Goal: Navigation & Orientation: Find specific page/section

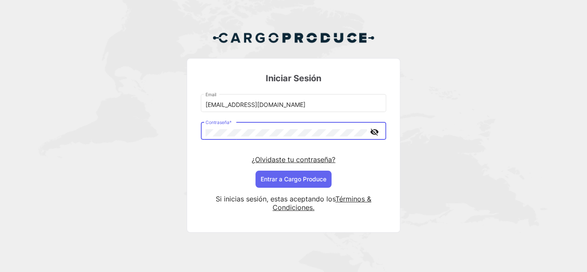
click at [380, 130] on button "visibility_off" at bounding box center [374, 131] width 15 height 15
click at [379, 130] on button "visibility" at bounding box center [374, 131] width 15 height 15
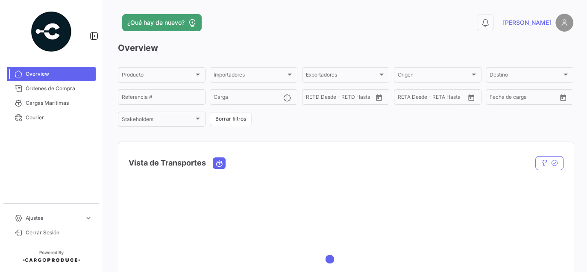
click at [311, 175] on div at bounding box center [345, 258] width 455 height 171
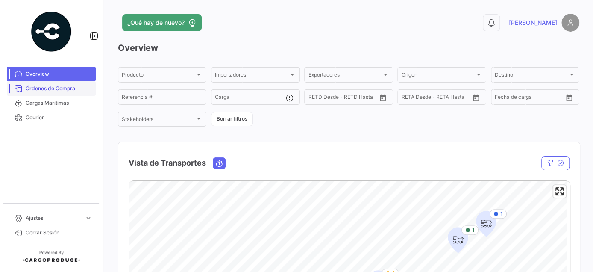
click at [48, 88] on span "Órdenes de Compra" at bounding box center [59, 89] width 67 height 8
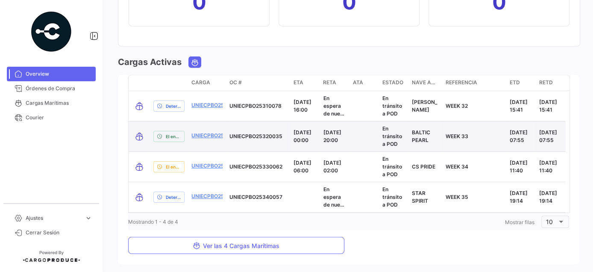
scroll to position [1031, 0]
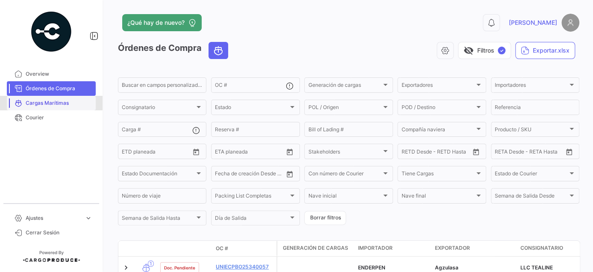
click at [46, 103] on span "Cargas Marítimas" at bounding box center [59, 103] width 67 height 8
click at [33, 97] on link "Cargas Marítimas" at bounding box center [51, 103] width 89 height 15
click at [33, 100] on span "Cargas Marítimas" at bounding box center [59, 103] width 67 height 8
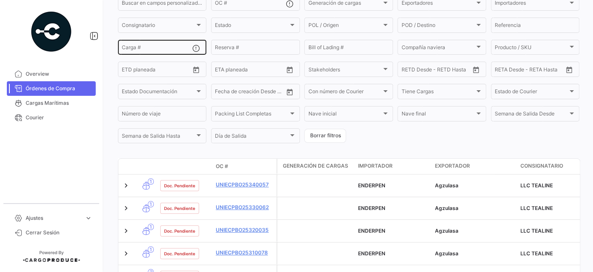
scroll to position [144, 0]
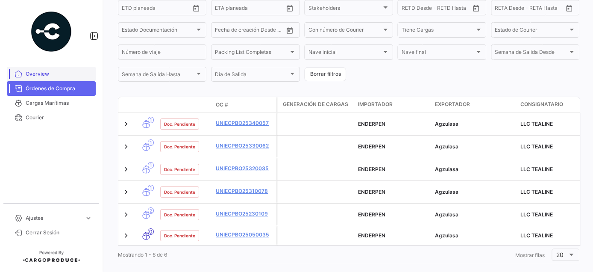
click at [32, 75] on span "Overview" at bounding box center [59, 74] width 67 height 8
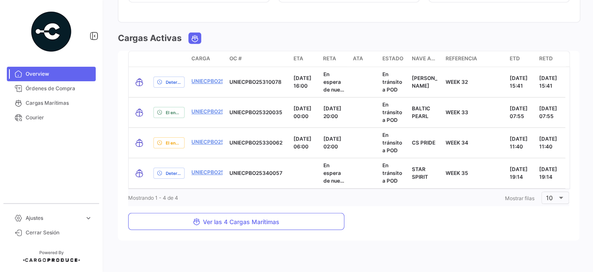
scroll to position [1031, 0]
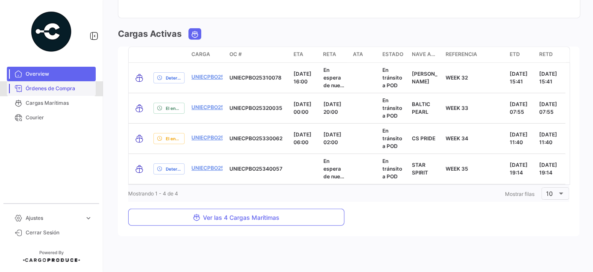
click at [65, 91] on span "Órdenes de Compra" at bounding box center [59, 89] width 67 height 8
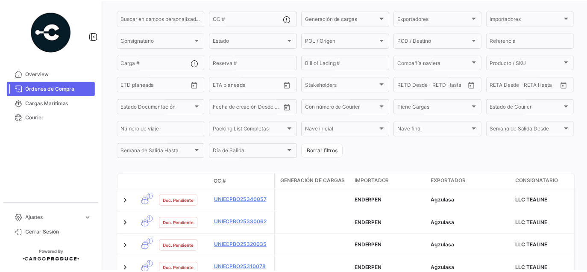
scroll to position [144, 0]
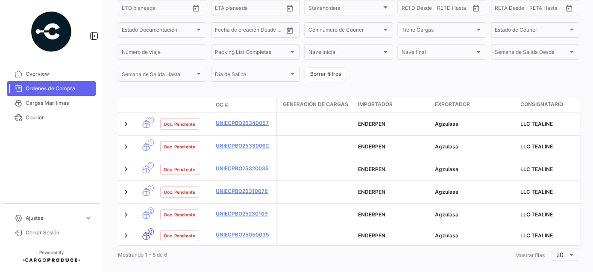
click at [132, 251] on span "Mostrando 1 - 6 de 6" at bounding box center [142, 254] width 49 height 6
click at [569, 253] on div at bounding box center [571, 254] width 4 height 2
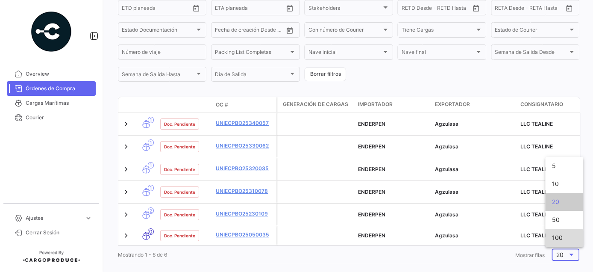
click at [546, 239] on mat-option "100" at bounding box center [564, 238] width 38 height 18
click at [546, 247] on div "Mostrar [PERSON_NAME] 100" at bounding box center [547, 254] width 64 height 15
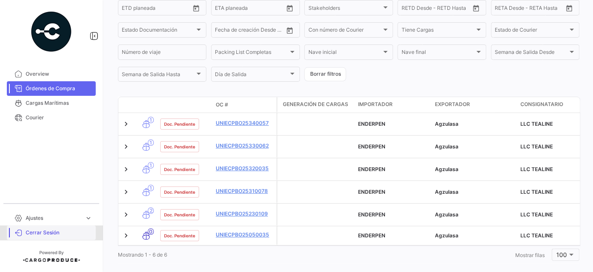
drag, startPoint x: 545, startPoint y: 238, endPoint x: 39, endPoint y: 231, distance: 505.9
click at [39, 231] on span "Cerrar Sesión" at bounding box center [59, 233] width 67 height 8
